Goal: Task Accomplishment & Management: Complete application form

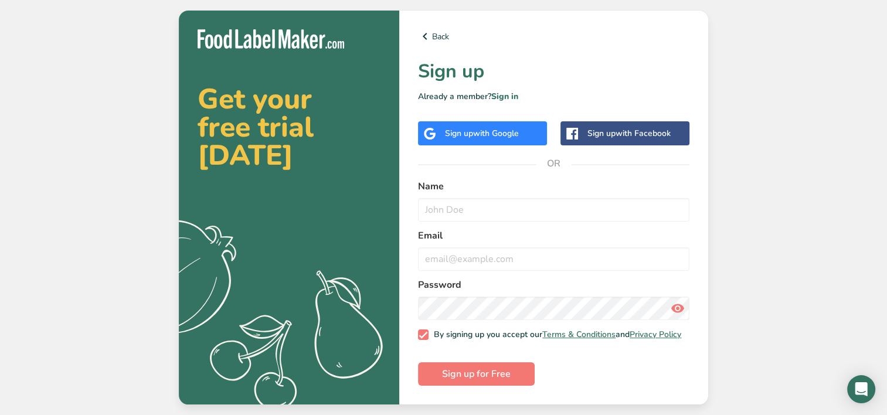
click at [507, 133] on span "with Google" at bounding box center [496, 133] width 46 height 11
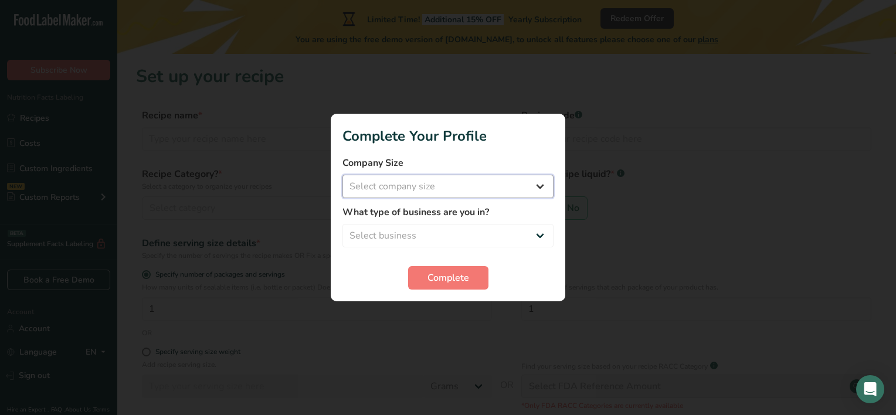
click at [541, 189] on select "Select company size Fewer than 10 Employees 10 to 50 Employees 51 to 500 Employ…" at bounding box center [448, 186] width 211 height 23
select select "1"
click at [343, 175] on select "Select company size Fewer than 10 Employees 10 to 50 Employees 51 to 500 Employ…" at bounding box center [448, 186] width 211 height 23
click at [513, 229] on select "Select business Packaged Food Manufacturer Restaurant & Cafe Bakery Meal Plans …" at bounding box center [448, 235] width 211 height 23
select select "1"
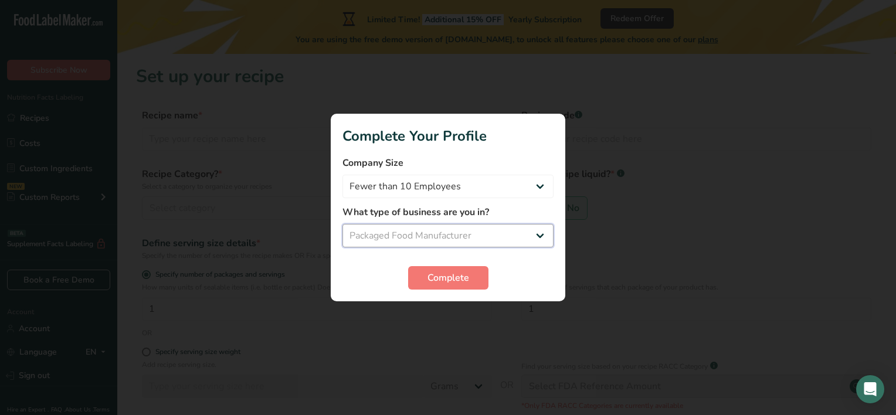
click at [343, 224] on select "Select business Packaged Food Manufacturer Restaurant & Cafe Bakery Meal Plans …" at bounding box center [448, 235] width 211 height 23
click at [473, 277] on button "Complete" at bounding box center [448, 277] width 80 height 23
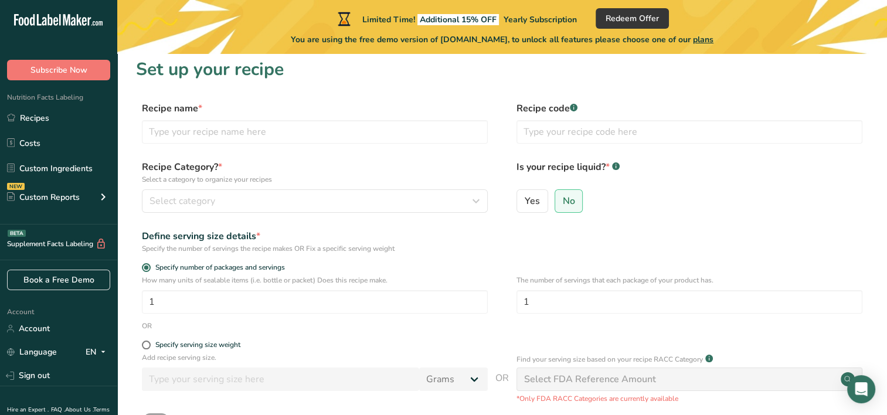
scroll to position [9, 0]
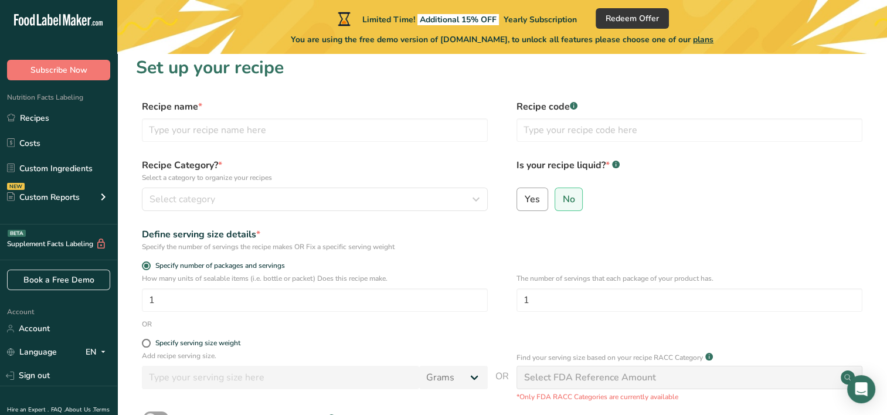
click at [533, 194] on span "Yes" at bounding box center [532, 200] width 15 height 12
click at [525, 195] on input "Yes" at bounding box center [521, 199] width 8 height 8
radio input "true"
radio input "false"
select select "22"
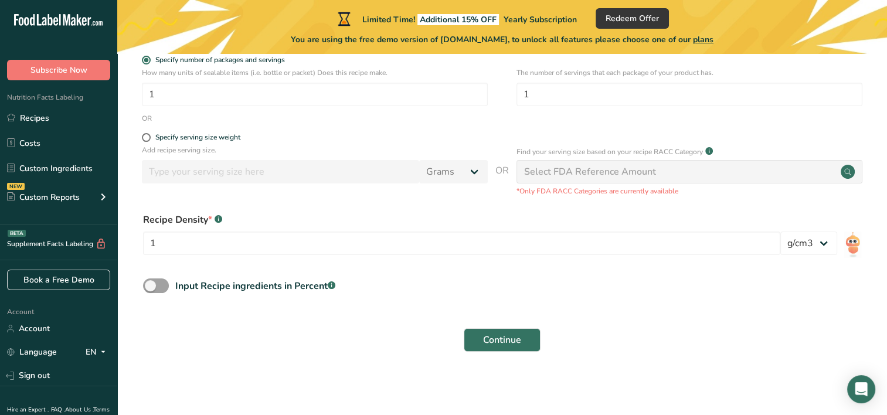
scroll to position [82, 0]
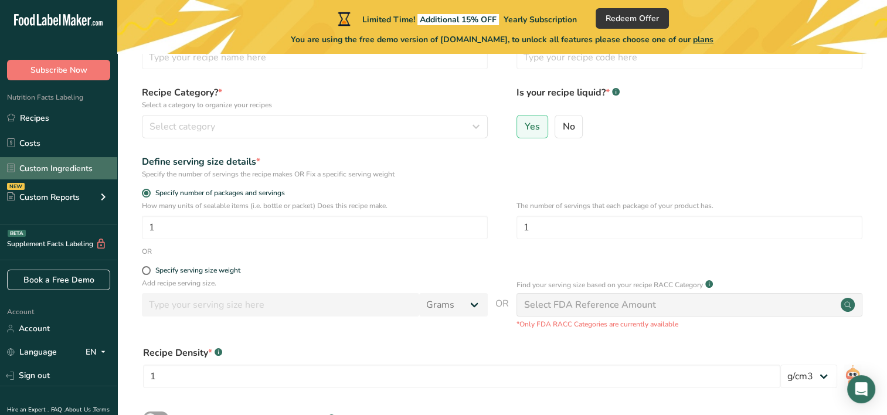
click at [67, 173] on link "Custom Ingredients" at bounding box center [58, 168] width 117 height 22
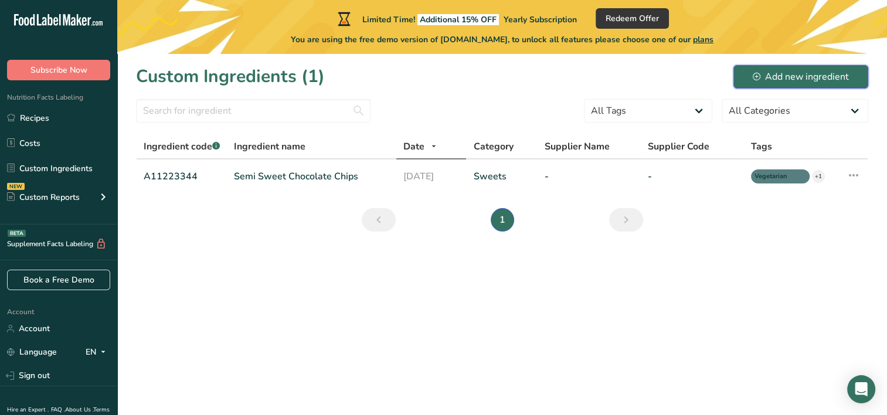
click at [766, 82] on div "Add new ingredient" at bounding box center [801, 77] width 96 height 14
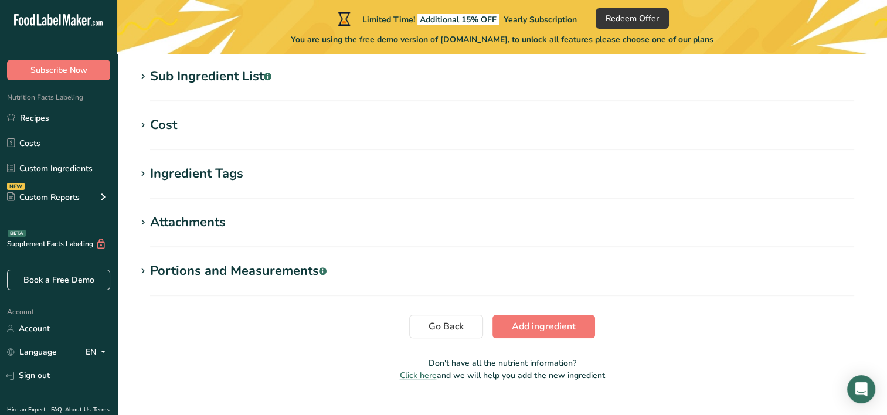
scroll to position [541, 0]
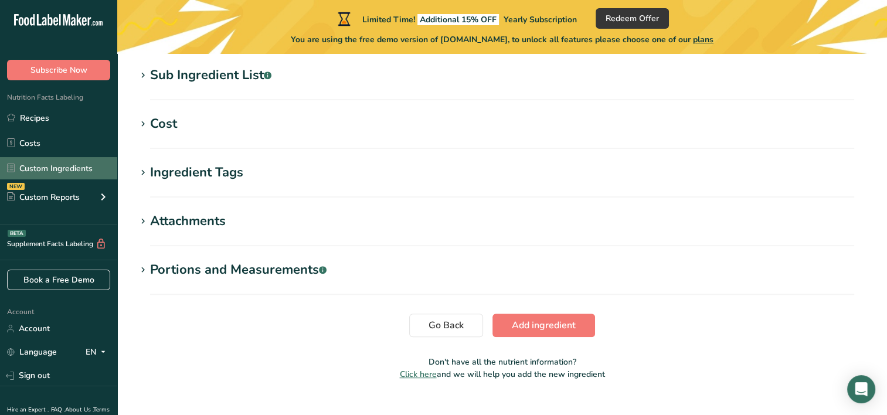
click at [72, 170] on link "Custom Ingredients" at bounding box center [58, 168] width 117 height 22
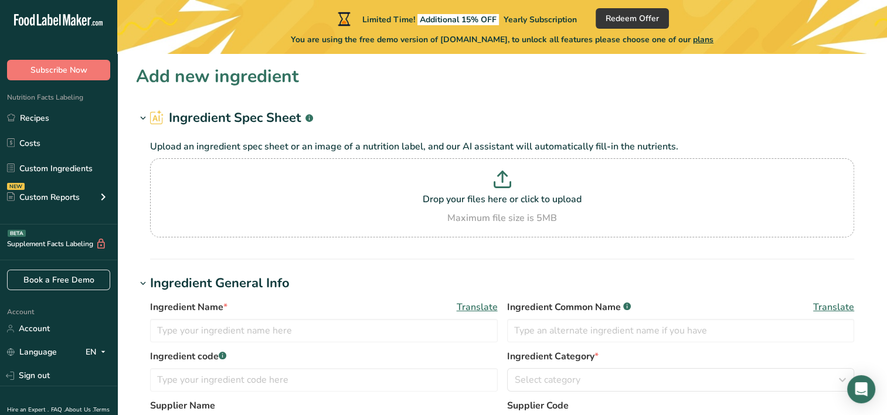
scroll to position [541, 0]
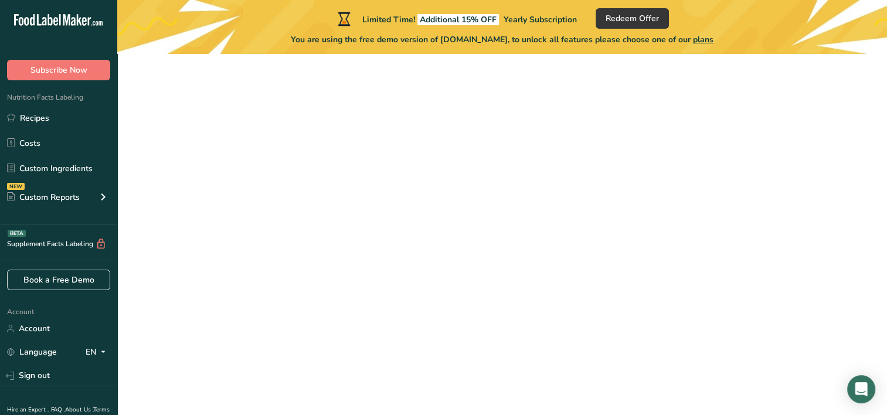
scroll to position [82, 0]
